Goal: Complete application form: Complete application form

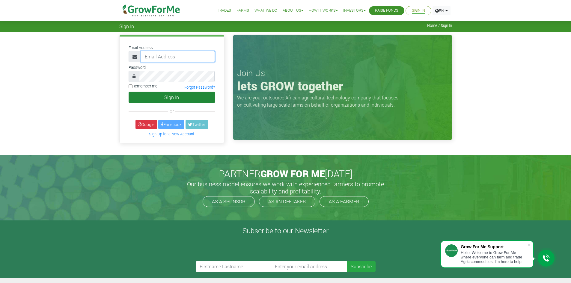
type input "trade@growforme.com"
click at [170, 100] on button "Sign In" at bounding box center [172, 97] width 86 height 11
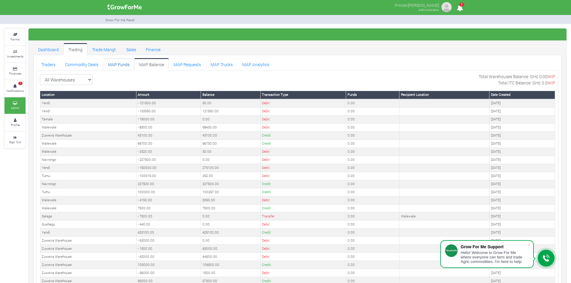
click at [119, 64] on link "MAP Funds" at bounding box center [118, 64] width 31 height 12
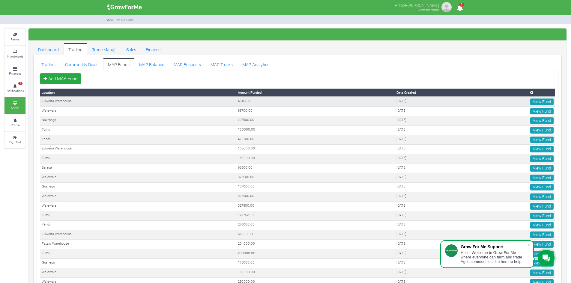
click at [195, 98] on td "Zuweira Warehouse" at bounding box center [138, 102] width 196 height 10
click at [67, 79] on link "Add MAP Fund" at bounding box center [60, 78] width 41 height 11
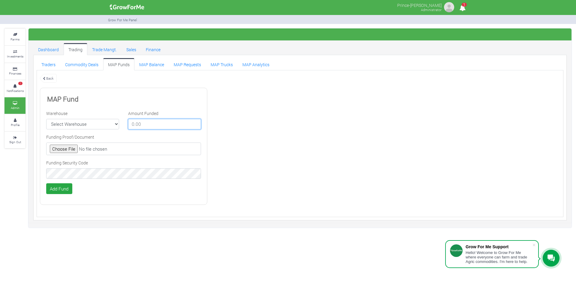
click at [151, 128] on input "number" at bounding box center [164, 124] width 73 height 11
type input "150000"
click at [84, 126] on select "Select Warehouse TDX Navrongo Walewale Garu (Faranaya) Kintampo Langbensi WamiA…" at bounding box center [82, 124] width 73 height 11
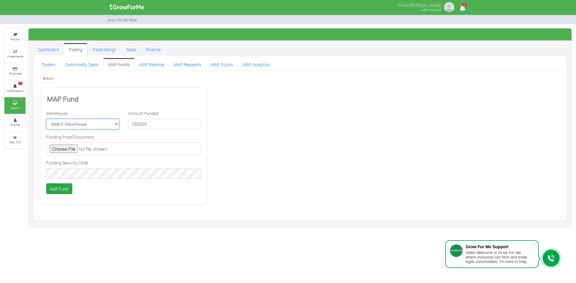
select select "9"
click at [46, 119] on select "Select Warehouse TDX Navrongo Walewale Garu (Faranaya) Kintampo Langbensi WamiA…" at bounding box center [82, 124] width 73 height 11
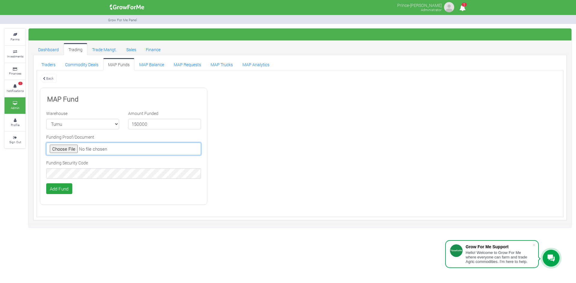
click at [65, 153] on input "file" at bounding box center [123, 149] width 155 height 13
type input "C:\fakepath\GHc 150,000.00.png"
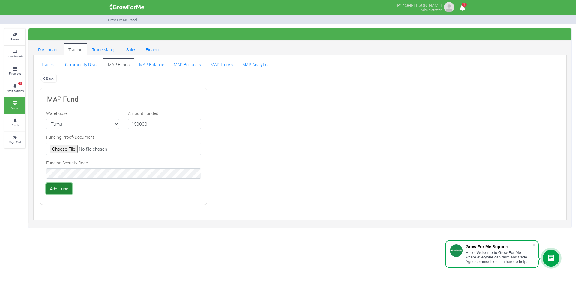
click at [64, 188] on button "Add Fund" at bounding box center [59, 189] width 26 height 11
